Goal: Task Accomplishment & Management: Manage account settings

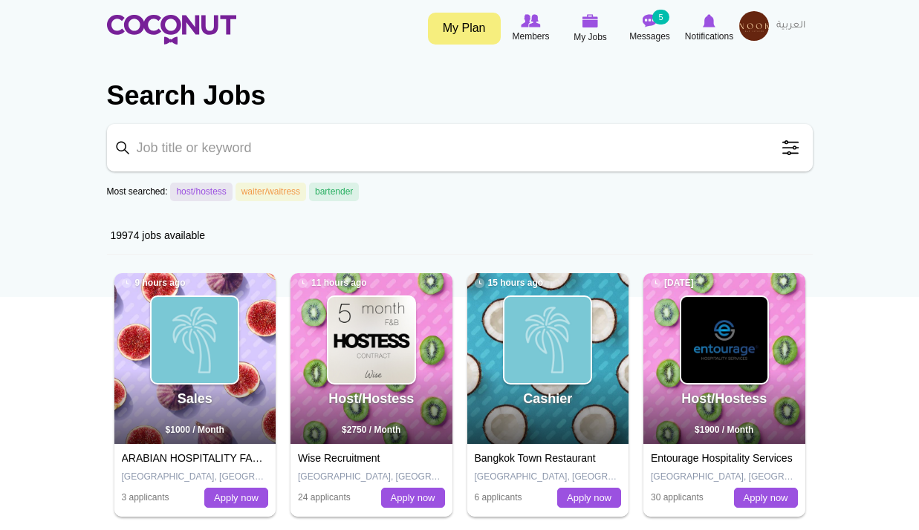
click at [753, 22] on img at bounding box center [754, 26] width 30 height 30
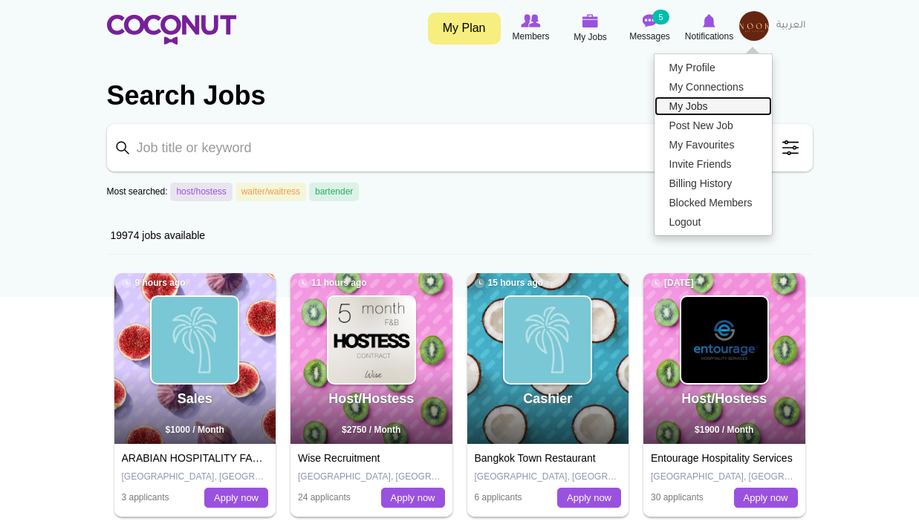
click at [704, 109] on link "My Jobs" at bounding box center [712, 106] width 117 height 19
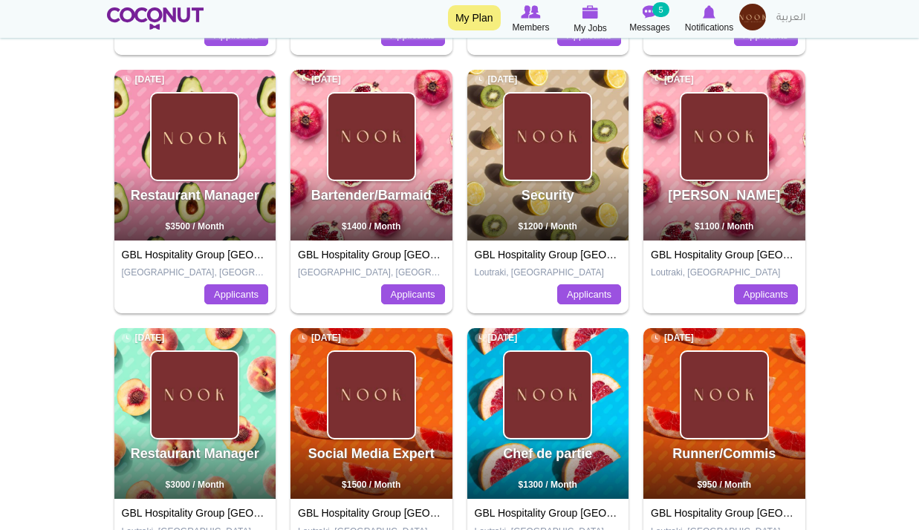
scroll to position [594, 0]
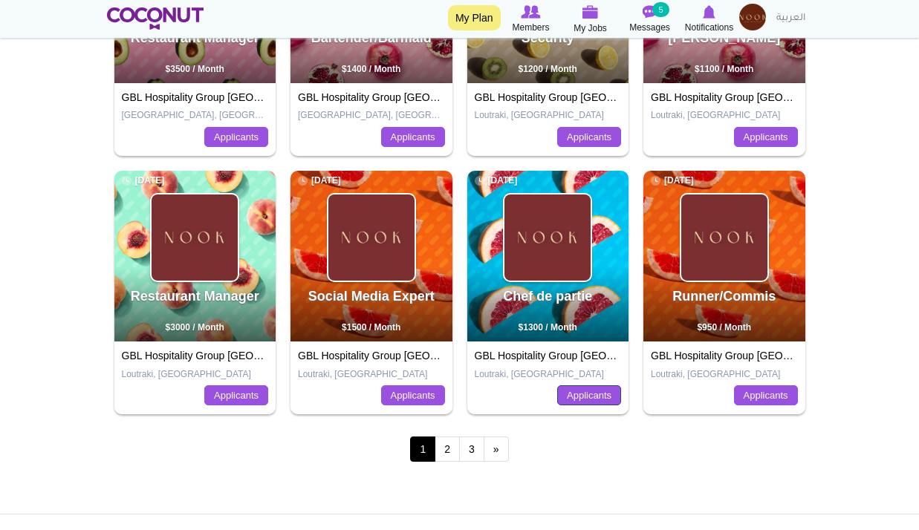
click at [594, 389] on link "Applicants" at bounding box center [589, 396] width 64 height 21
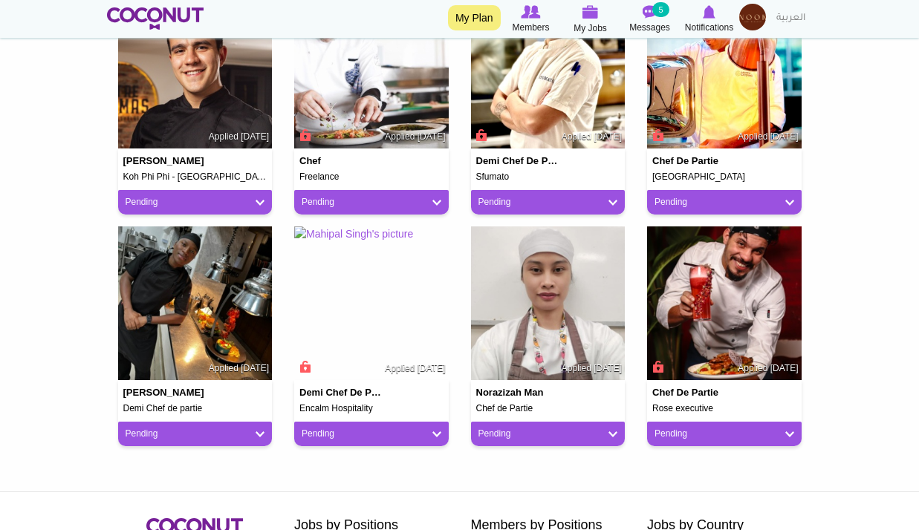
scroll to position [223, 0]
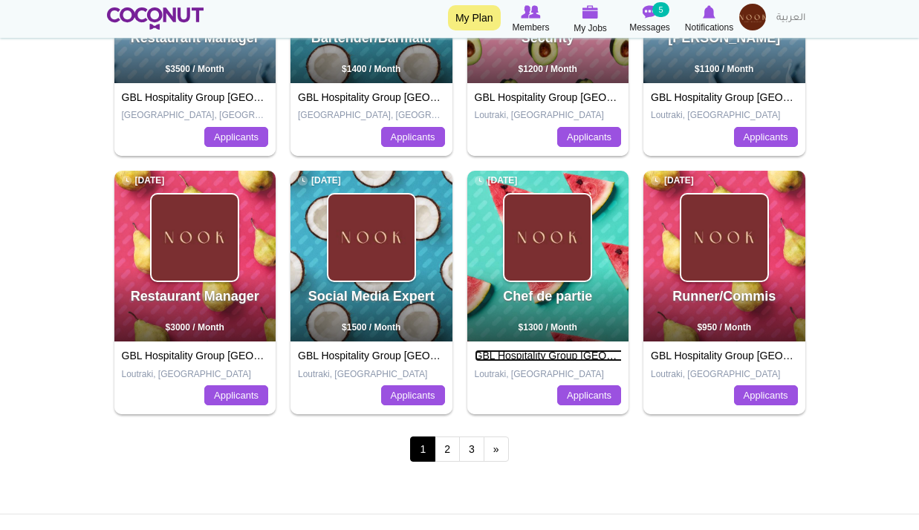
click at [572, 353] on link "GBL Hospitality Group Bahrain" at bounding box center [582, 356] width 214 height 12
